Goal: Information Seeking & Learning: Learn about a topic

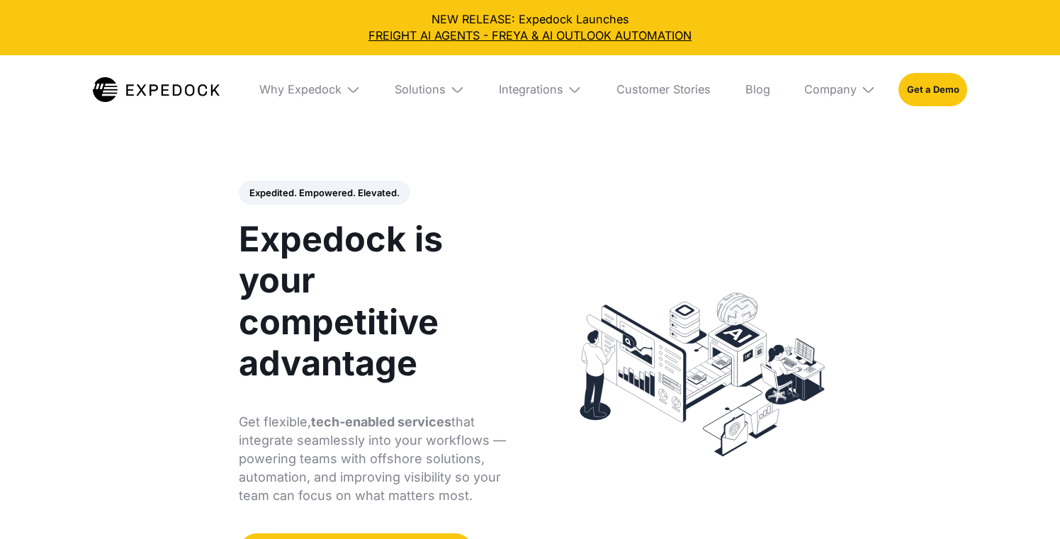
select select
click at [837, 84] on div "Company" at bounding box center [830, 89] width 52 height 14
click at [829, 142] on link "About Us" at bounding box center [840, 143] width 94 height 38
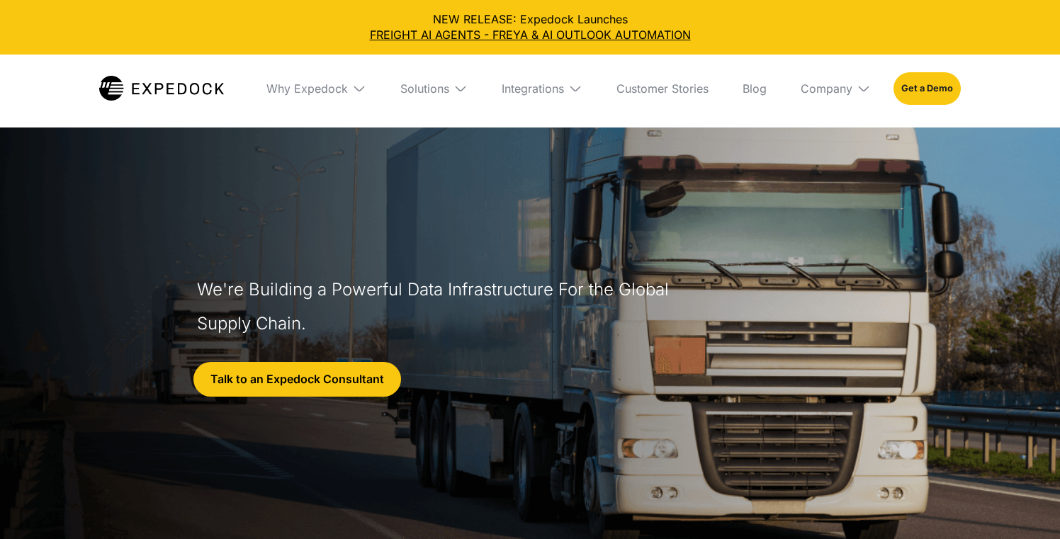
select select
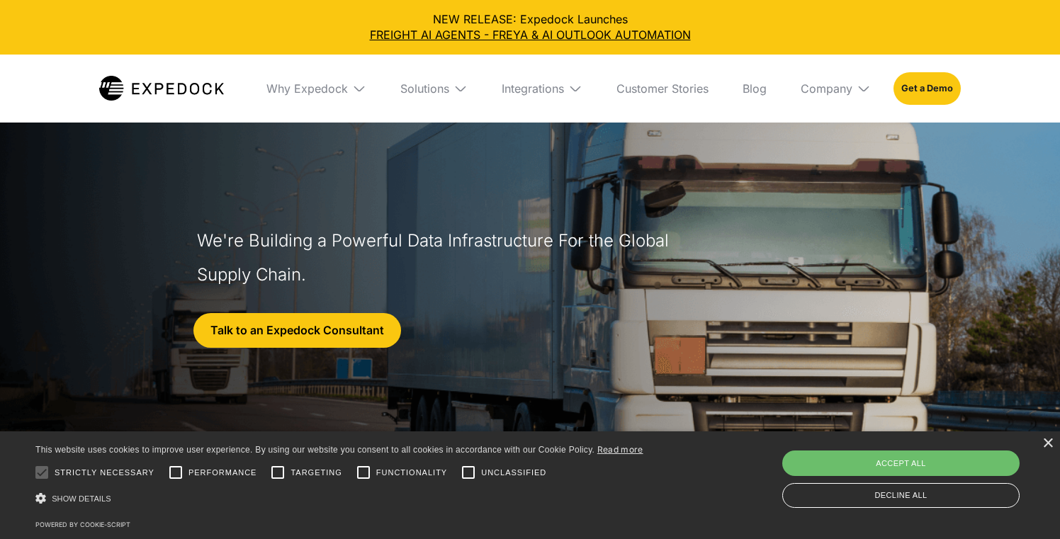
scroll to position [401, 0]
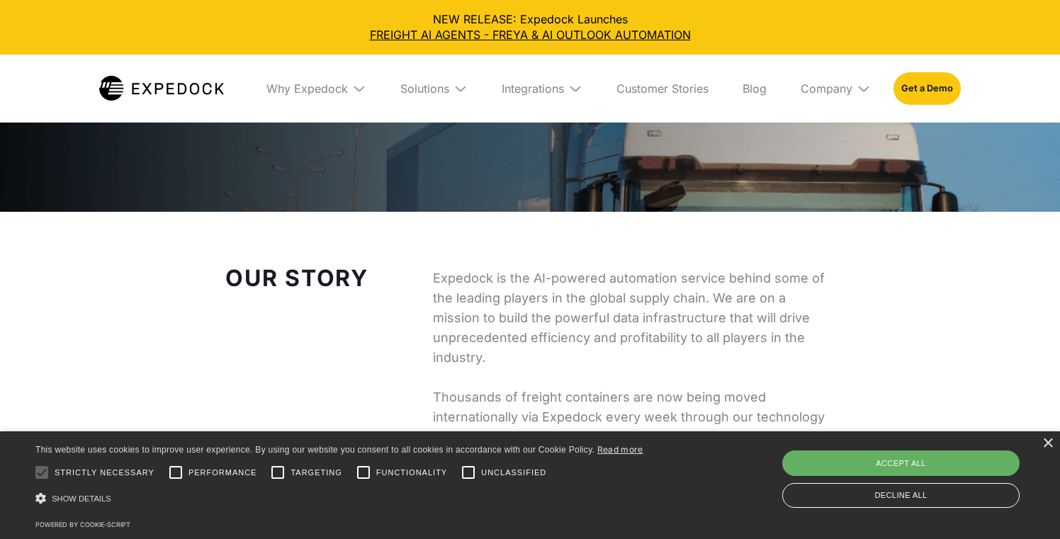
click at [890, 459] on div "Accept all" at bounding box center [900, 464] width 237 height 26
checkbox input "true"
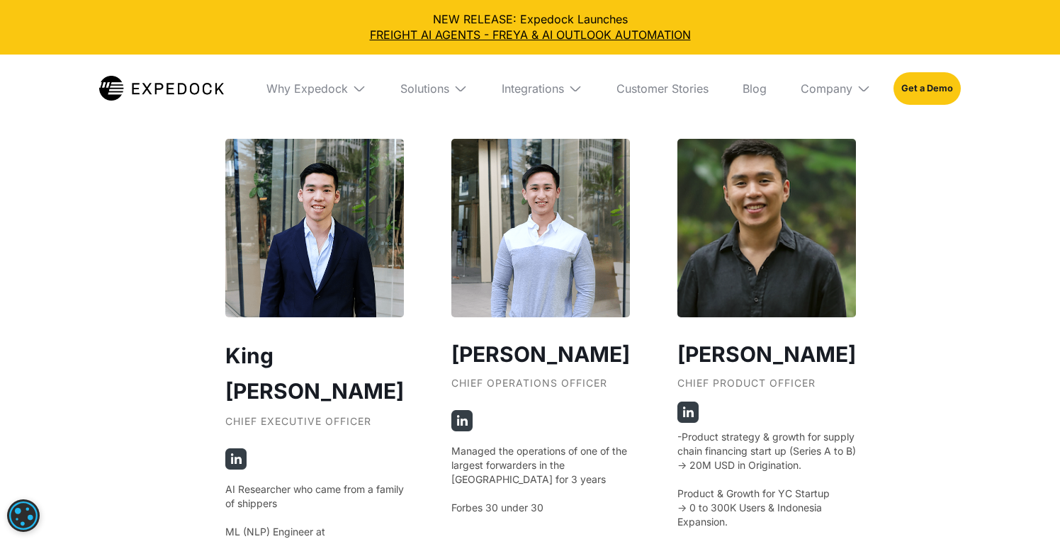
scroll to position [2549, 0]
